Goal: Check status

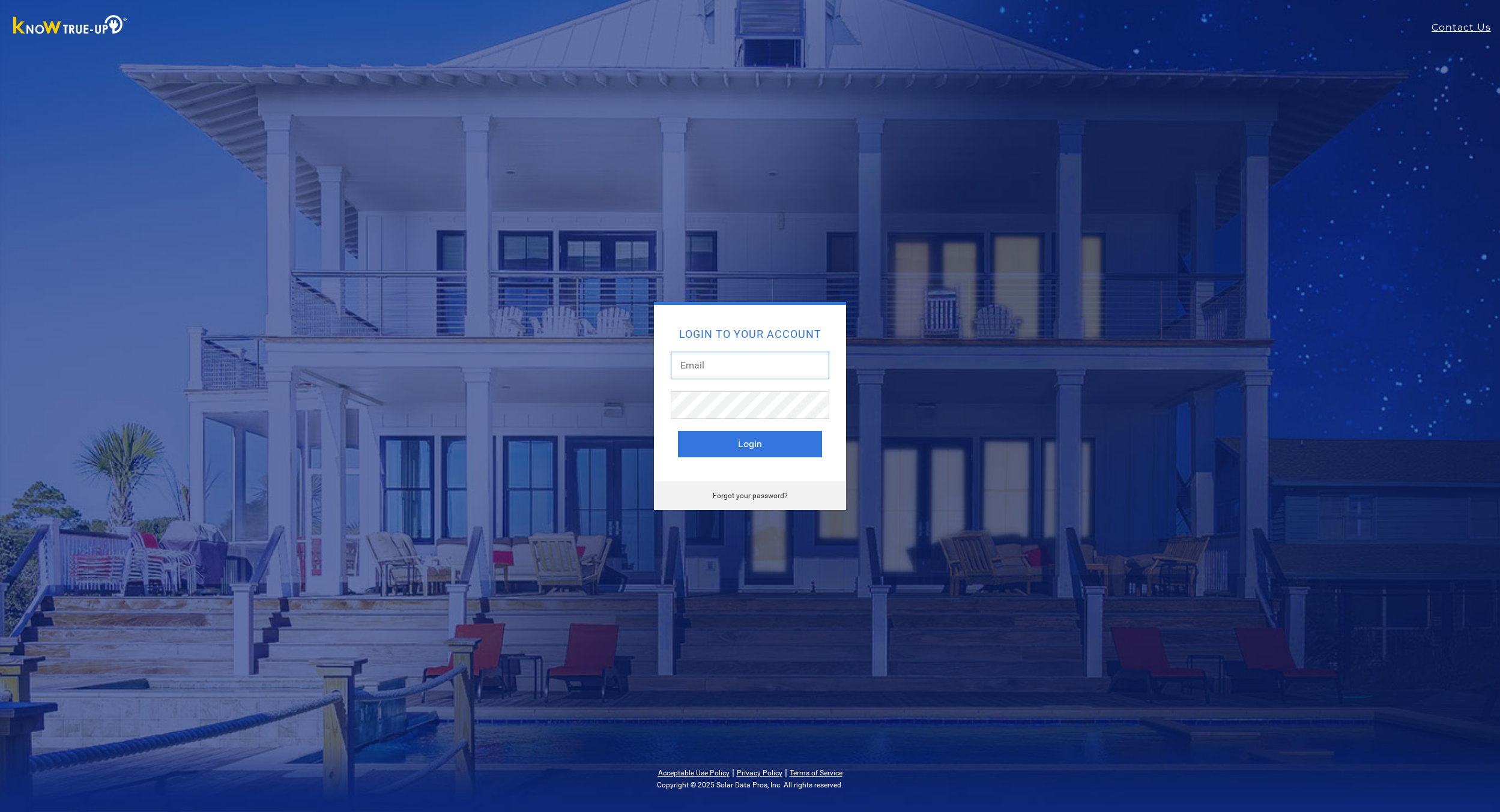
click at [730, 357] on input "text" at bounding box center [750, 365] width 159 height 28
type input "[EMAIL_ADDRESS][DOMAIN_NAME]"
click at [698, 448] on button "Login" at bounding box center [750, 444] width 144 height 26
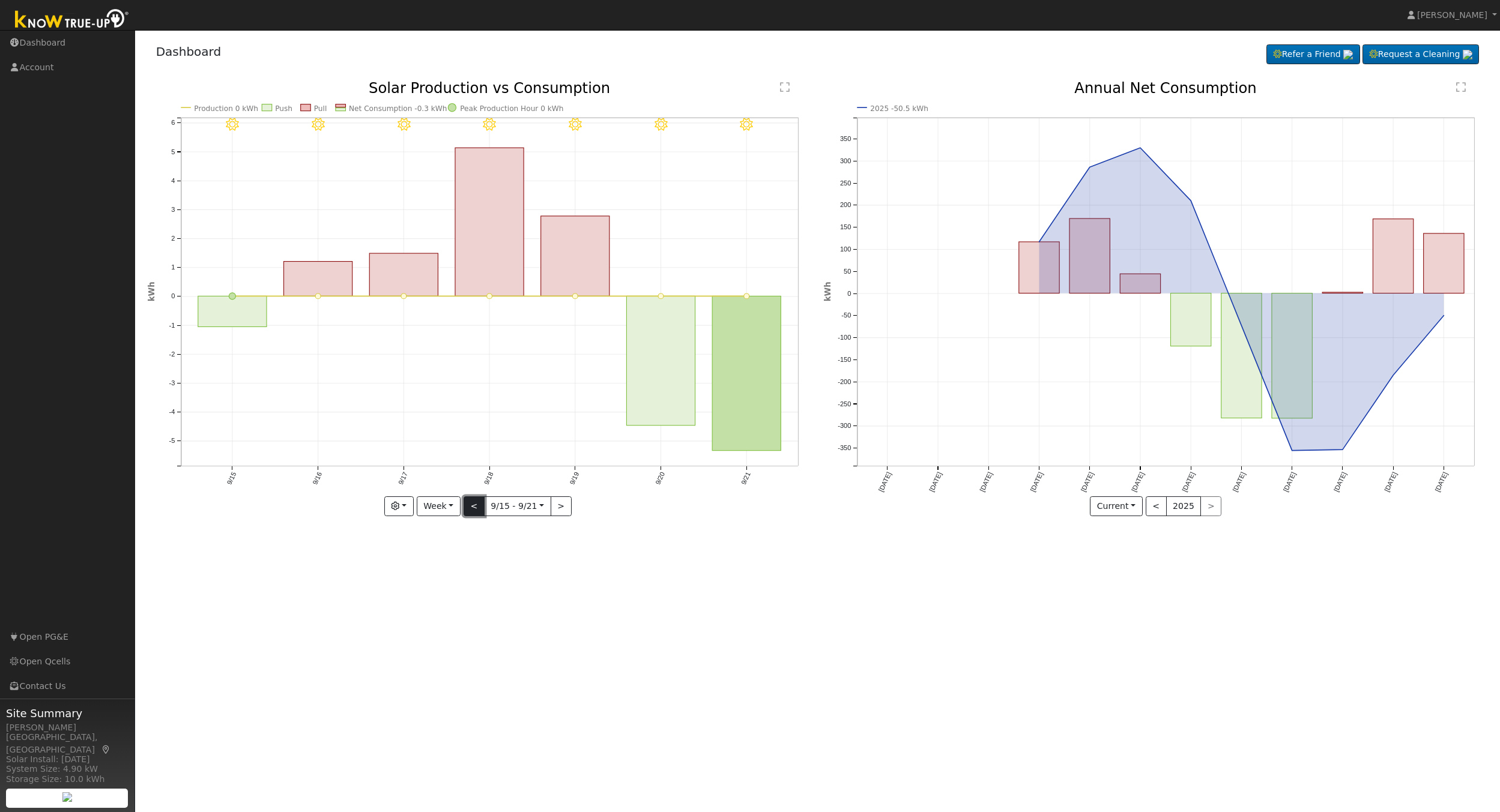
click at [470, 506] on button "<" at bounding box center [474, 506] width 21 height 20
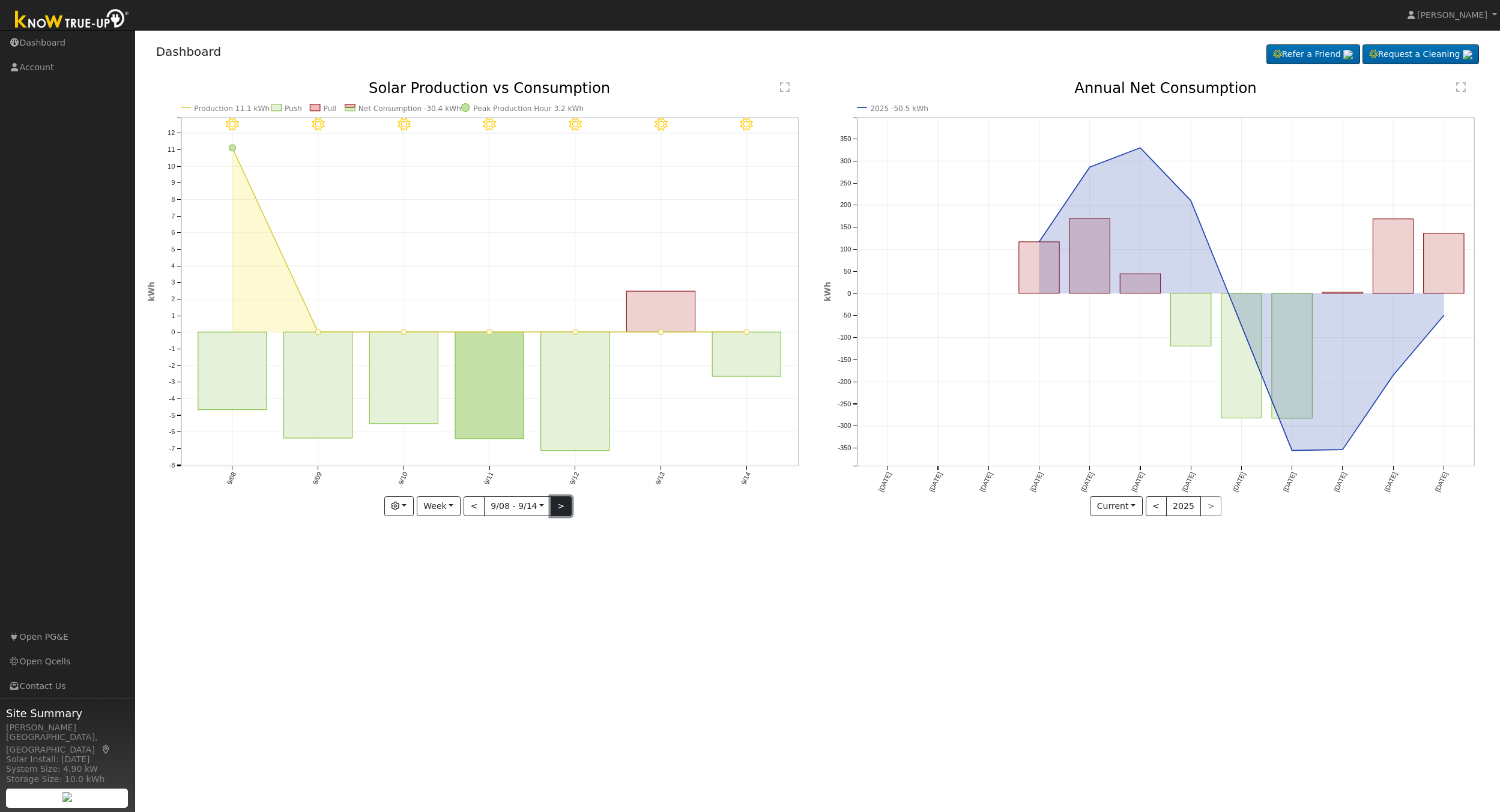
click at [559, 507] on button ">" at bounding box center [561, 506] width 21 height 20
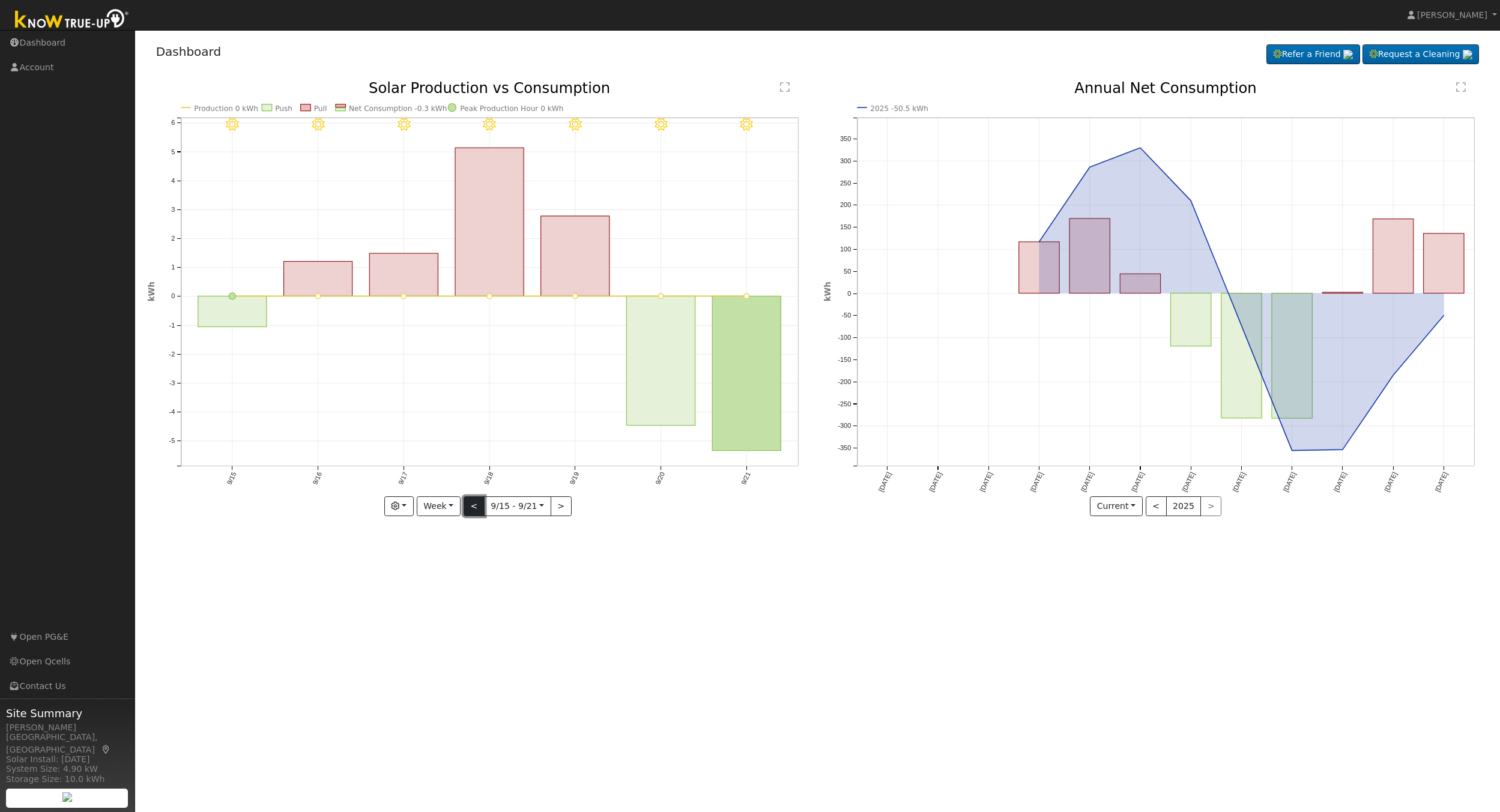
click at [476, 504] on button "<" at bounding box center [474, 506] width 21 height 20
type input "2025-09-08"
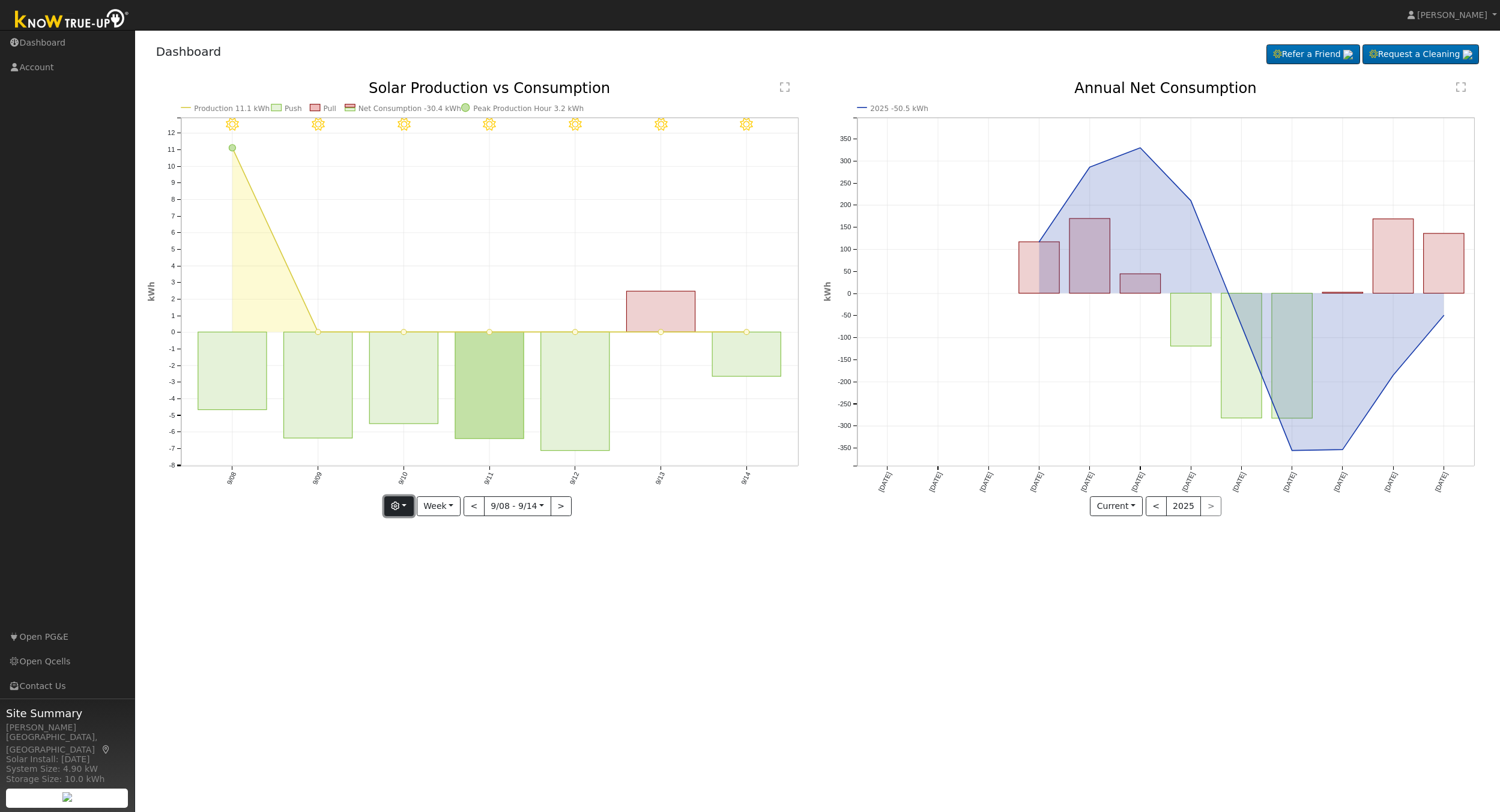
click at [407, 505] on button "button" at bounding box center [399, 506] width 29 height 20
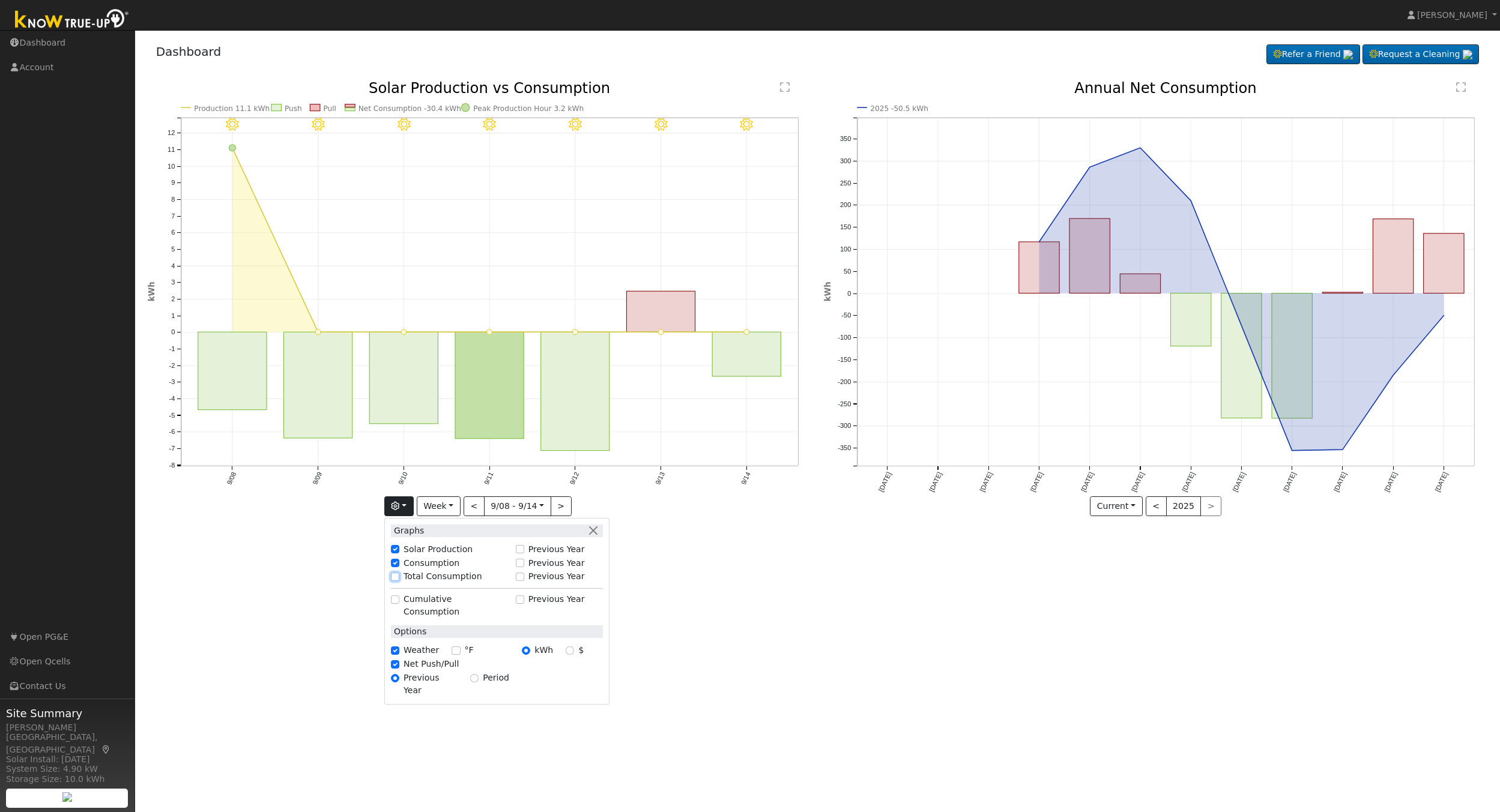
click at [399, 577] on input "Total Consumption" at bounding box center [395, 577] width 8 height 8
checkbox input "true"
drag, startPoint x: 400, startPoint y: 598, endPoint x: 400, endPoint y: 561, distance: 37.0
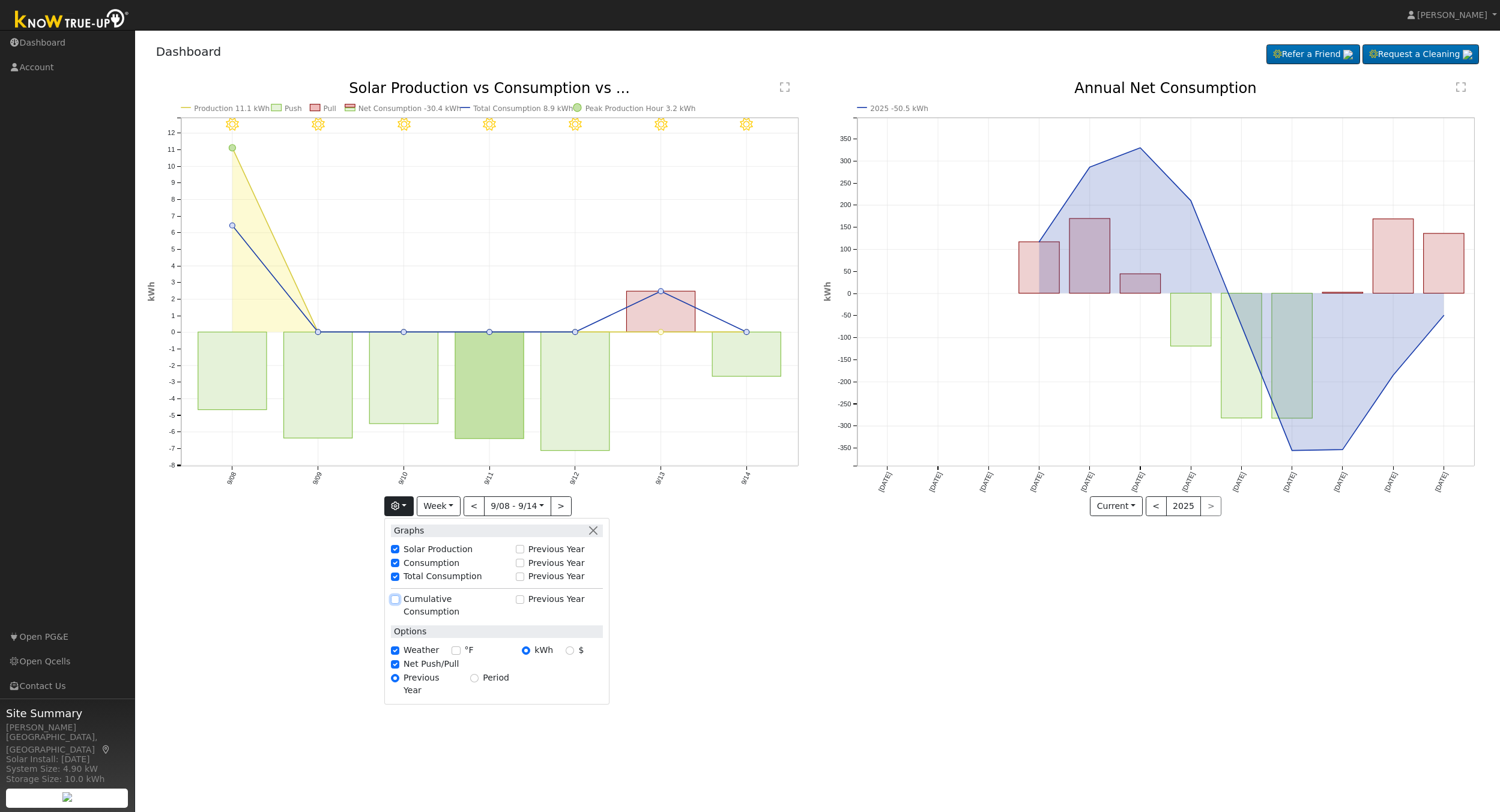
click at [399, 597] on input "Cumulative Consumption" at bounding box center [395, 600] width 8 height 8
checkbox input "true"
checkbox input "false"
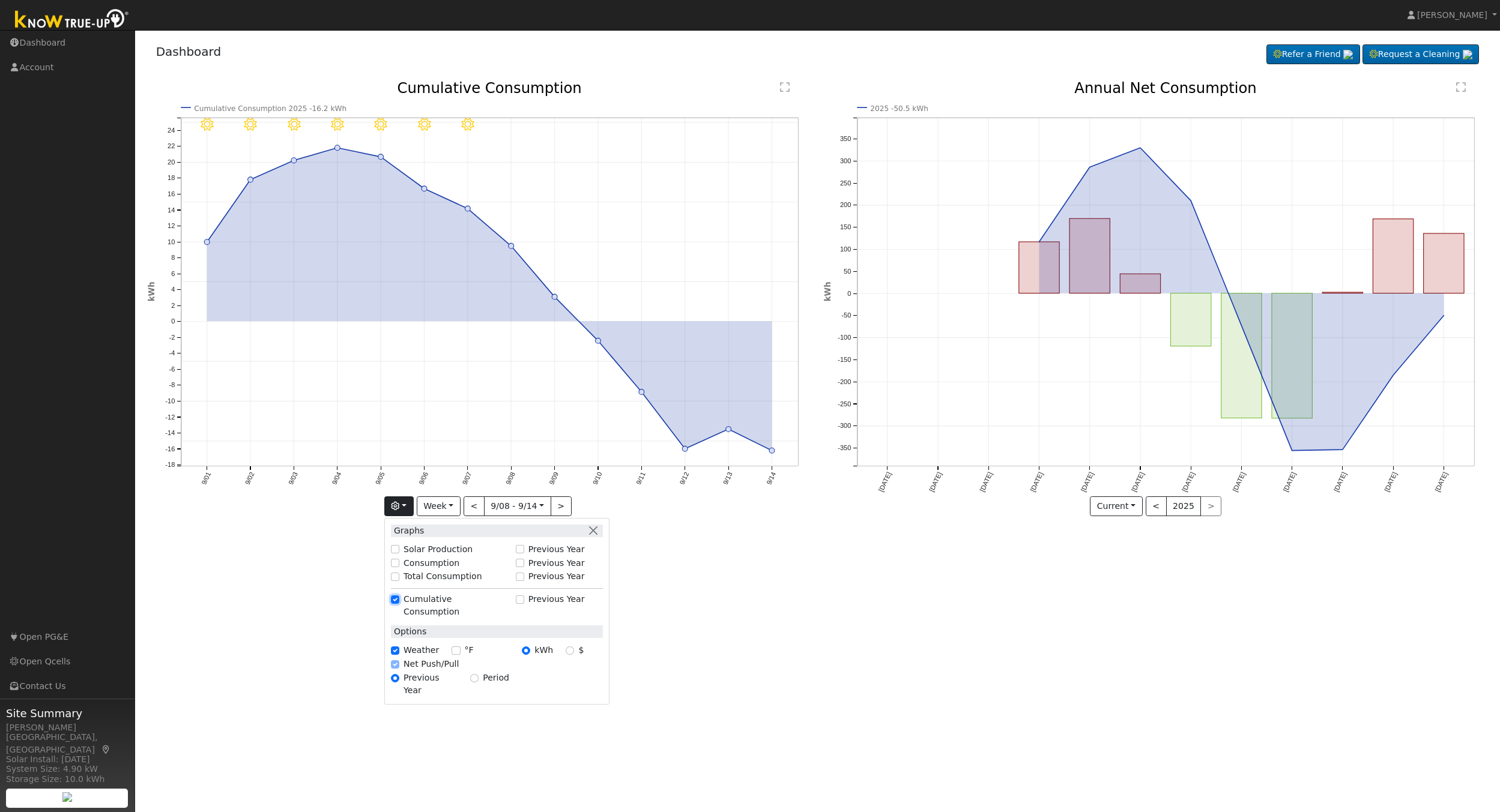
click at [398, 598] on input "Cumulative Consumption" at bounding box center [395, 600] width 8 height 8
checkbox input "false"
checkbox input "true"
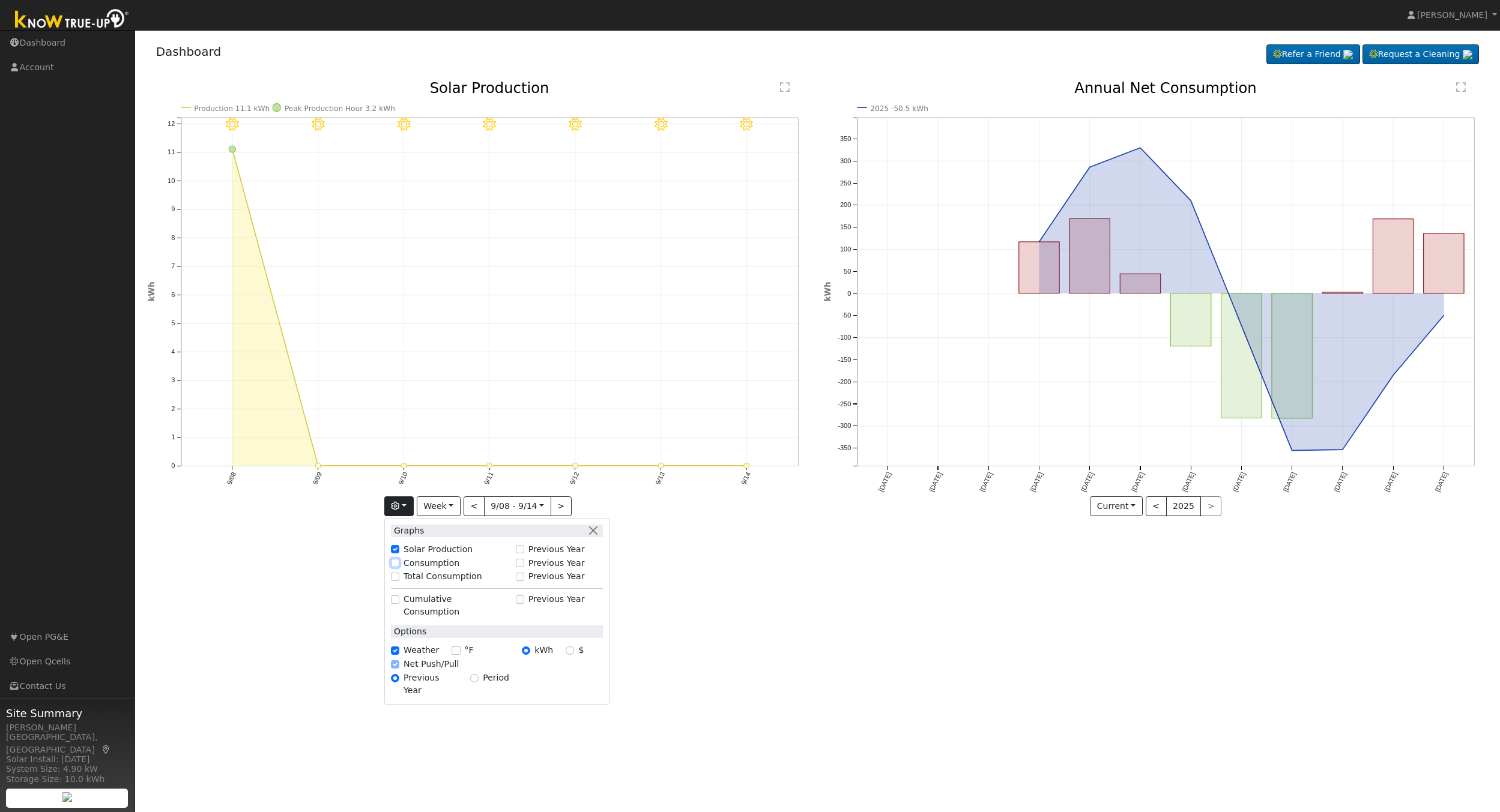
click at [399, 565] on input "Consumption" at bounding box center [395, 563] width 8 height 8
checkbox input "true"
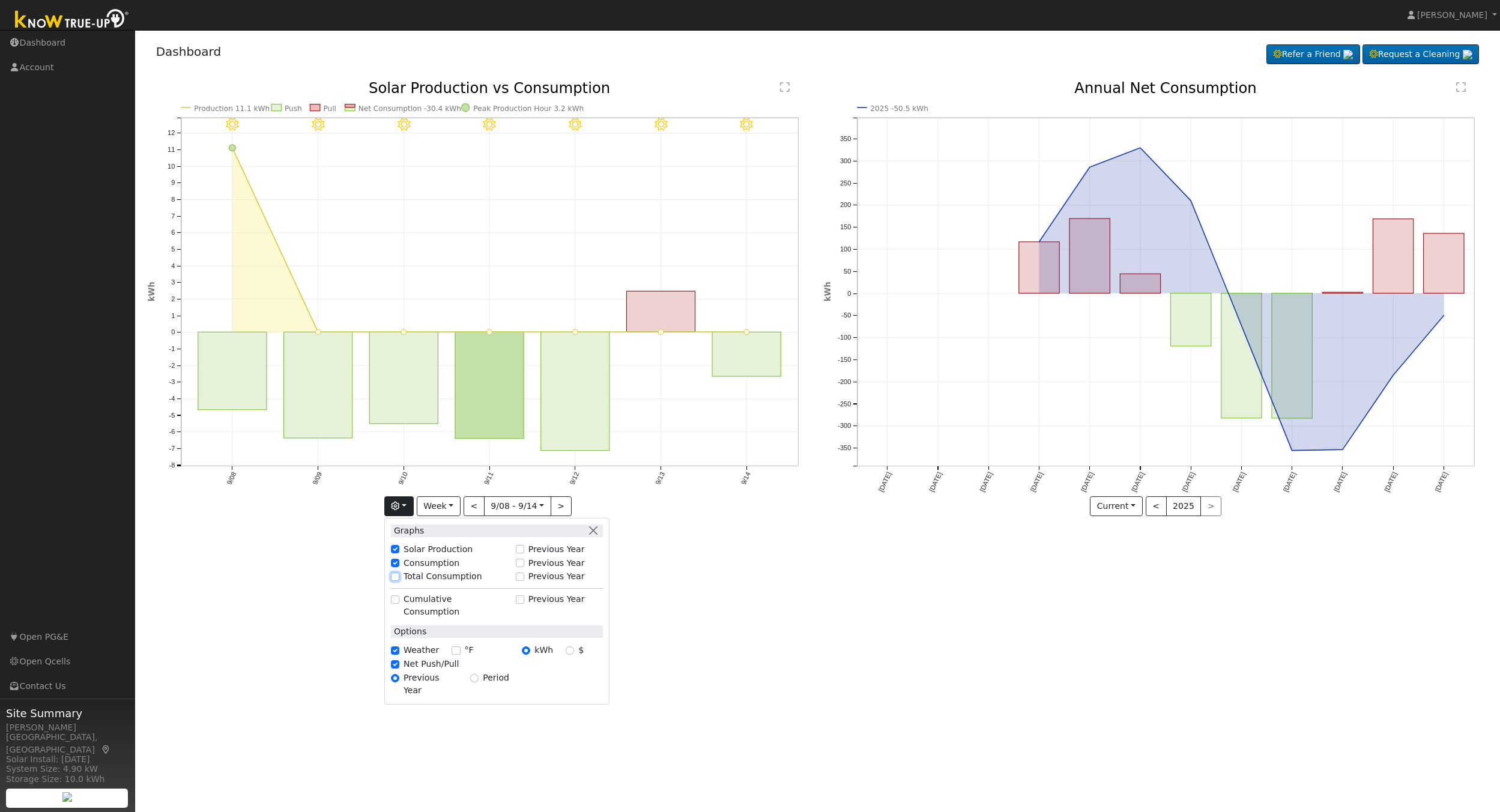
click at [399, 576] on input "Total Consumption" at bounding box center [395, 577] width 8 height 8
checkbox input "true"
click at [560, 507] on button ">" at bounding box center [561, 506] width 21 height 20
type input "2025-09-15"
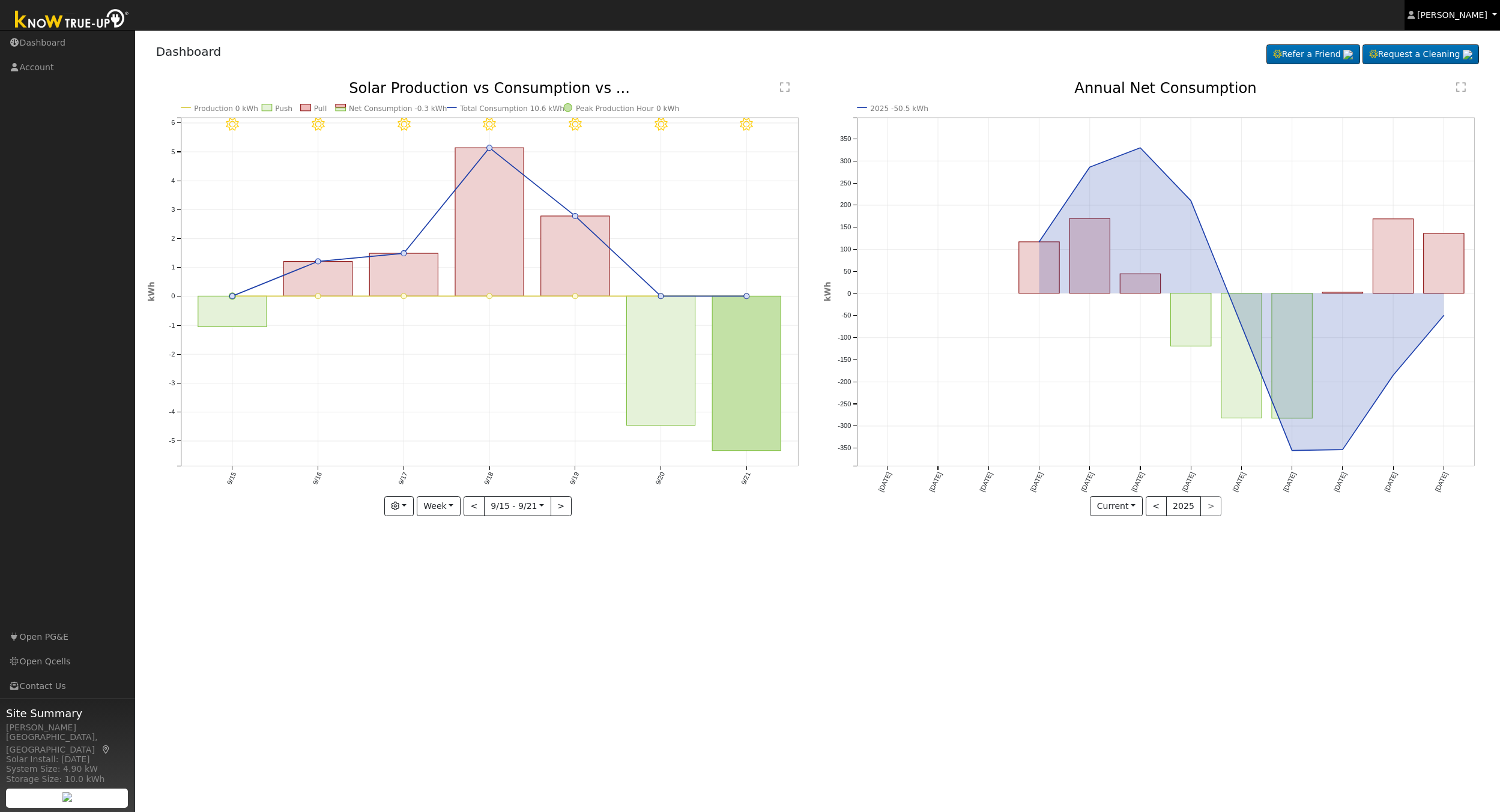
click at [1474, 16] on span "Jimmie Myers" at bounding box center [1452, 15] width 70 height 9
click at [1443, 129] on link "Log Out" at bounding box center [1449, 129] width 98 height 17
